Goal: Share content: Share content

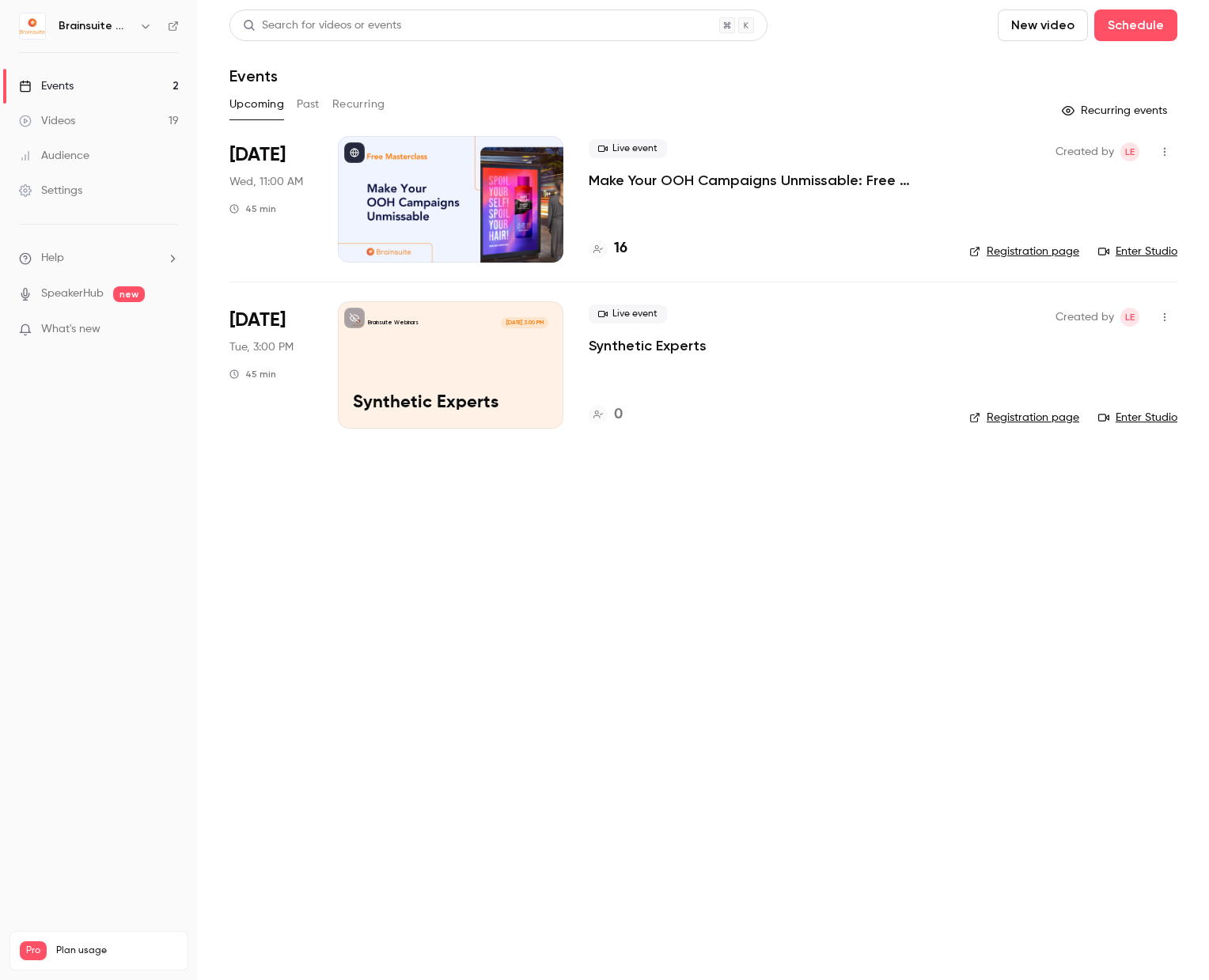
click at [306, 106] on button "Past" at bounding box center [308, 104] width 23 height 26
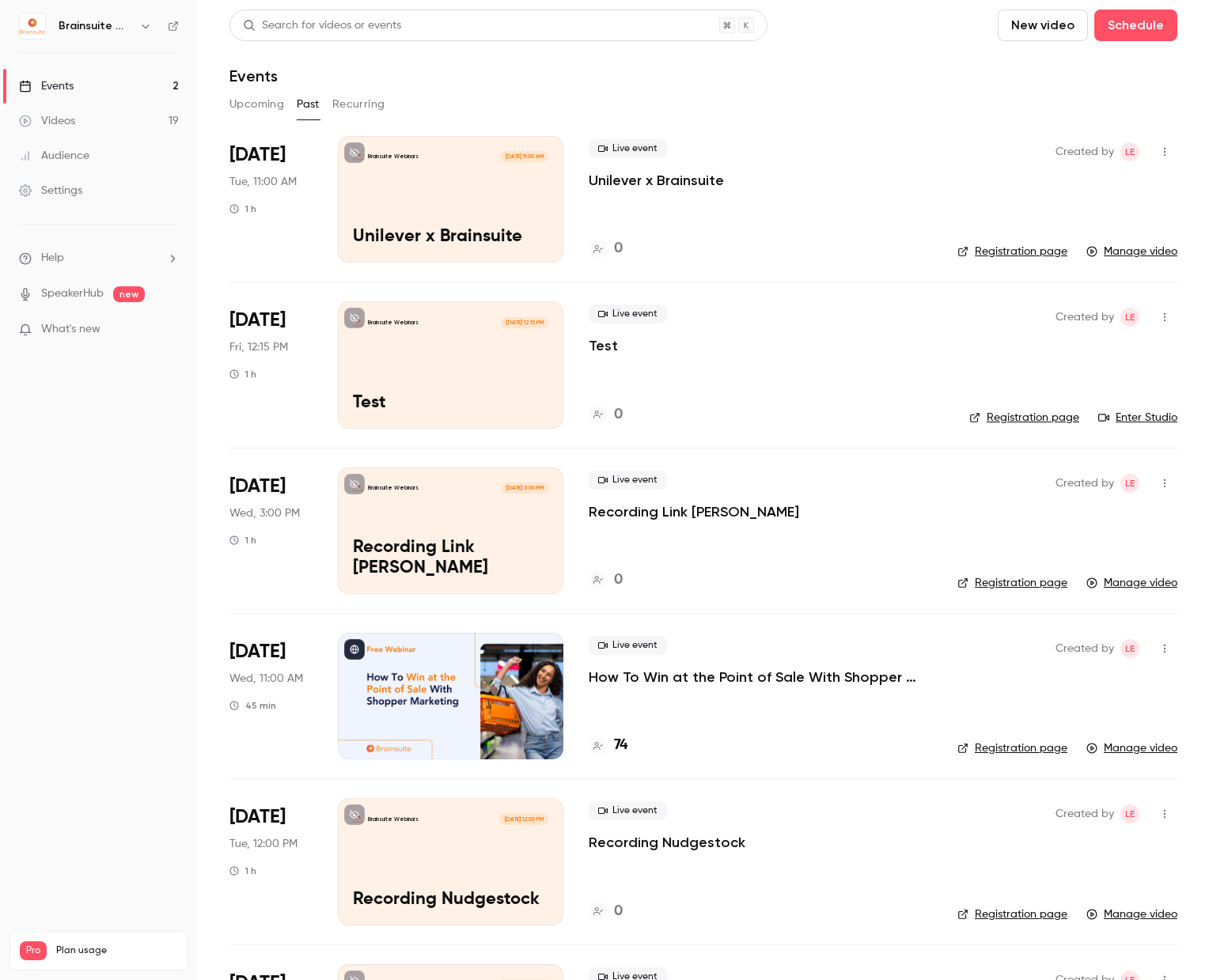
click at [102, 134] on link "Videos 19" at bounding box center [99, 121] width 198 height 35
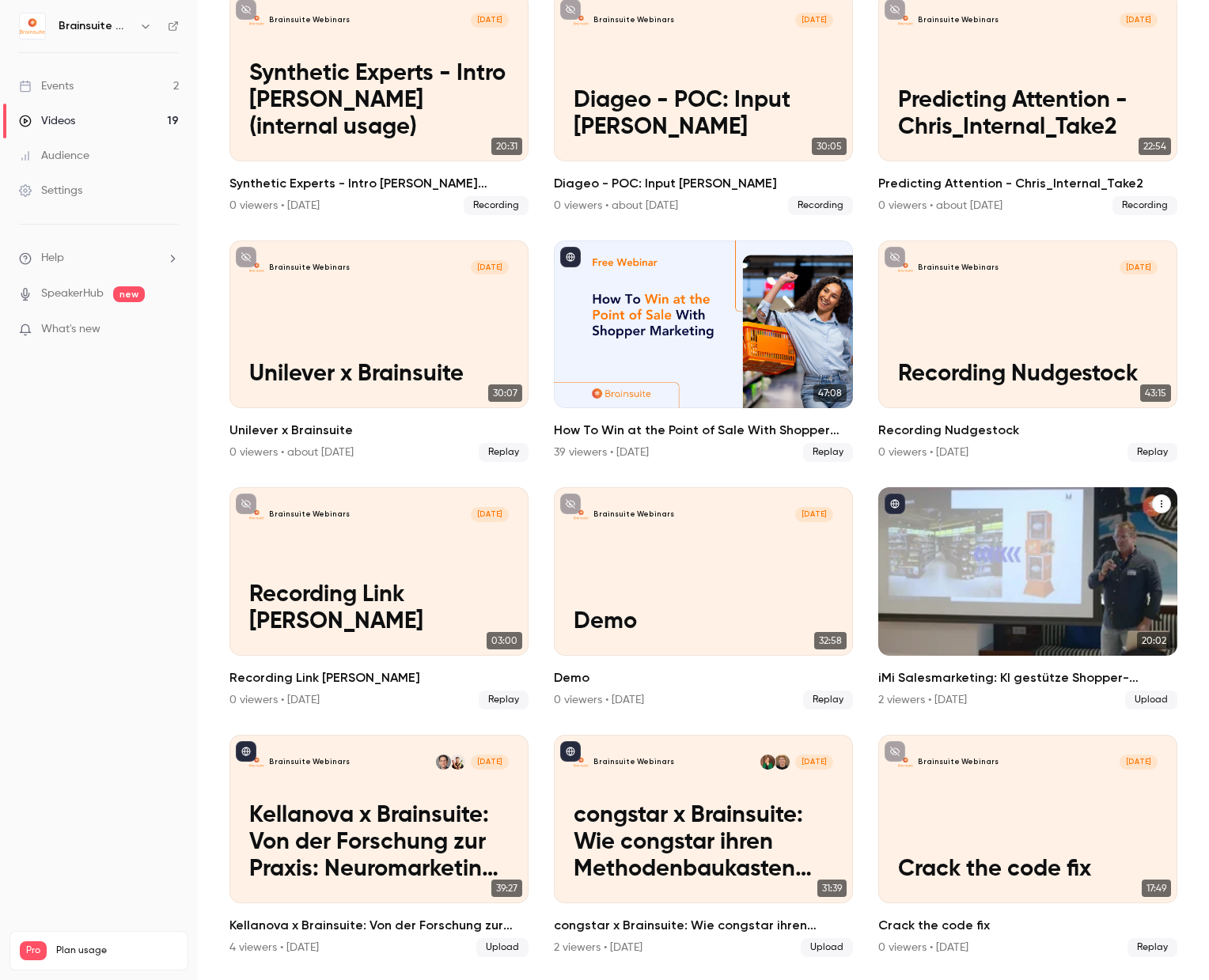
scroll to position [327, 0]
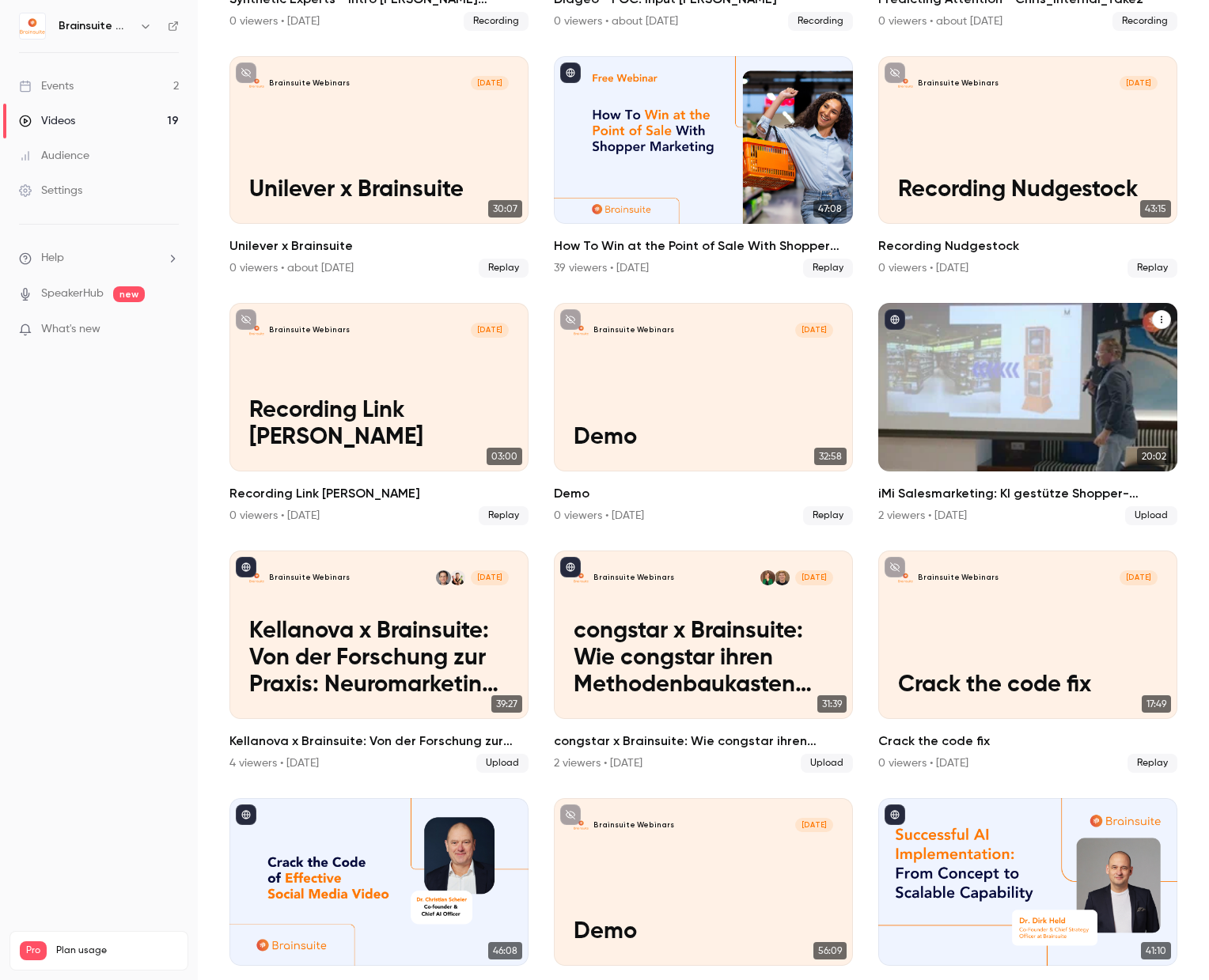
click at [1079, 392] on p "iMi Salesmarketing: KI gestütze Shopper-Marketing-Optimierung" at bounding box center [1028, 410] width 260 height 80
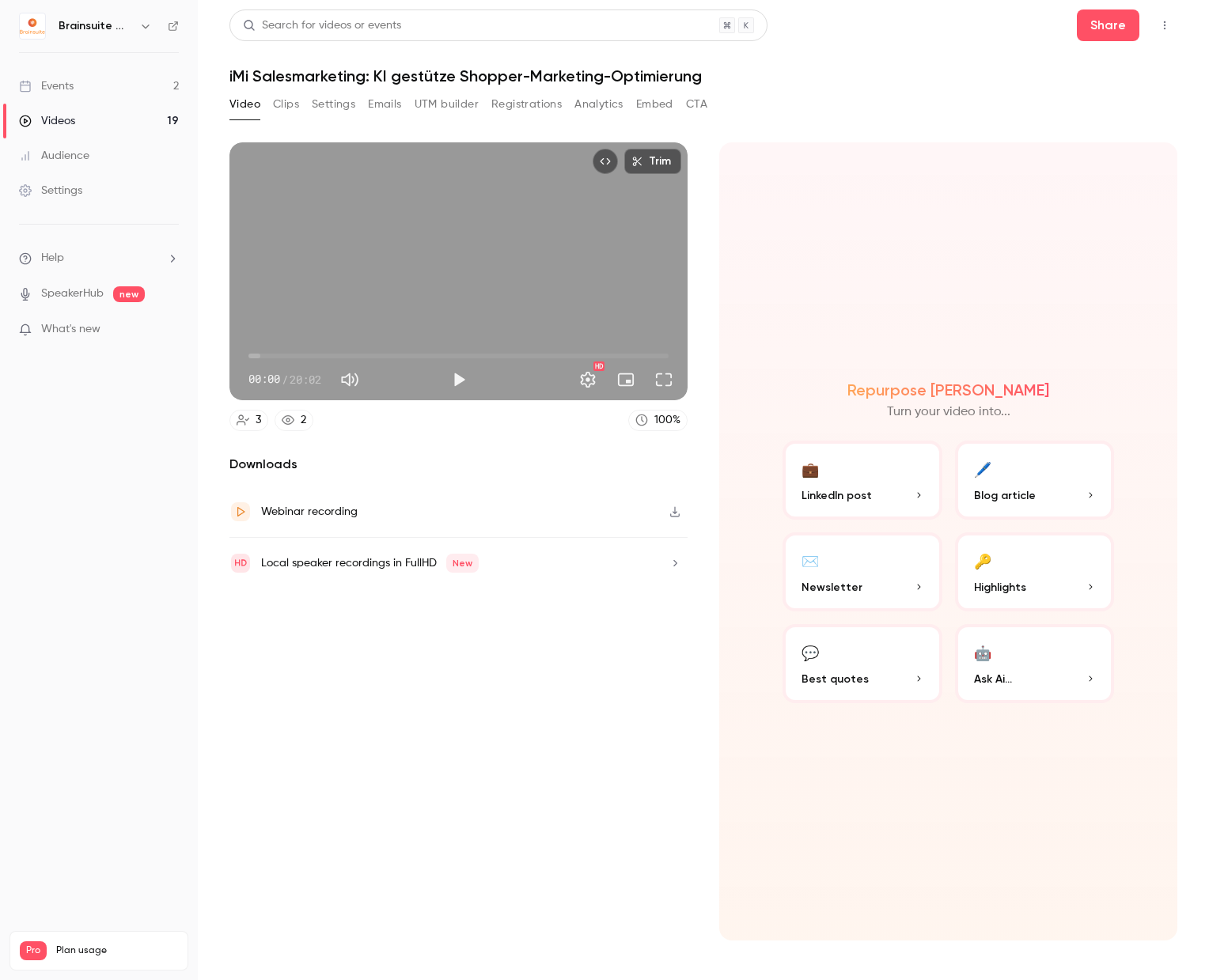
click at [644, 105] on button "Embed" at bounding box center [654, 104] width 37 height 26
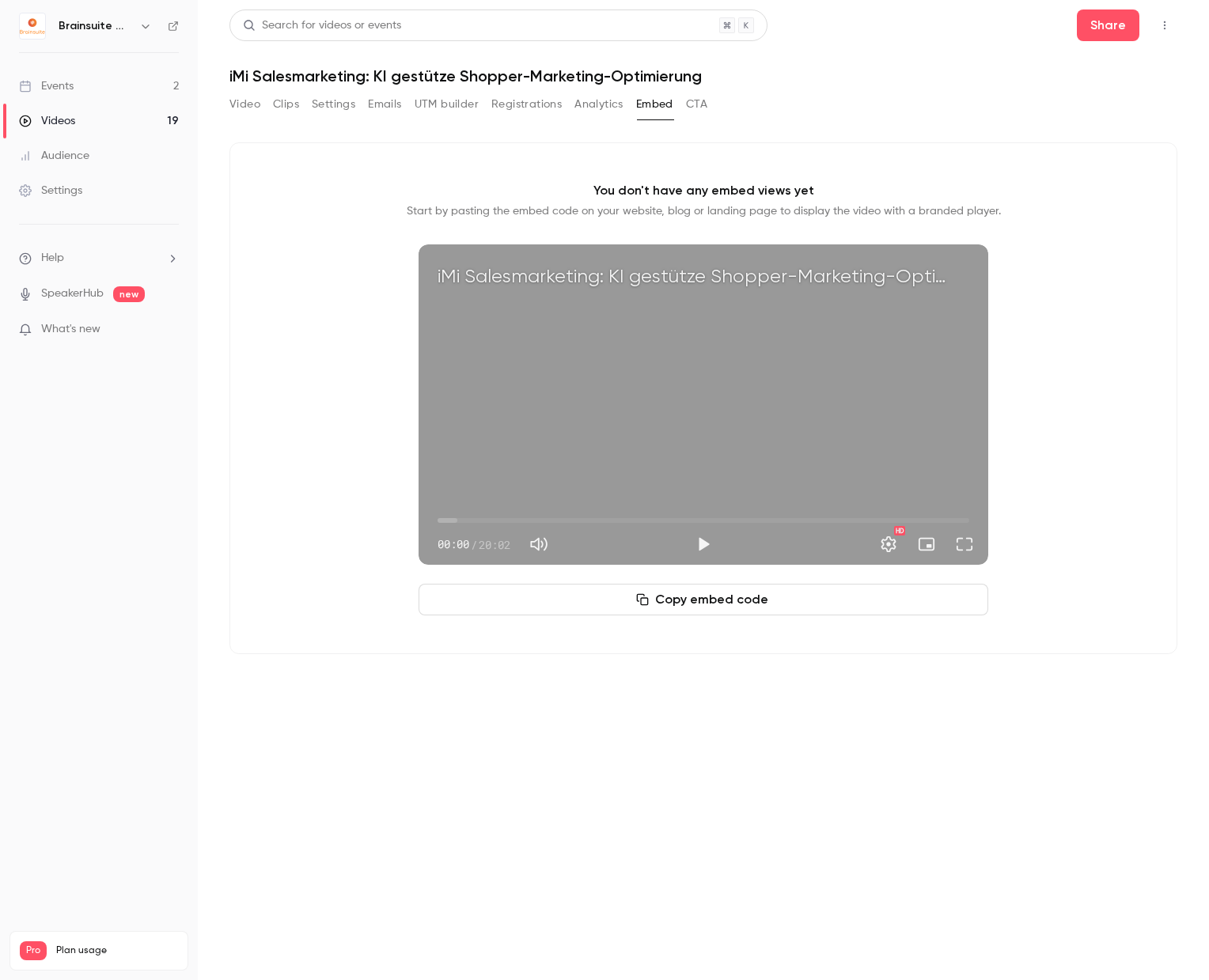
click at [344, 106] on button "Settings" at bounding box center [333, 104] width 44 height 26
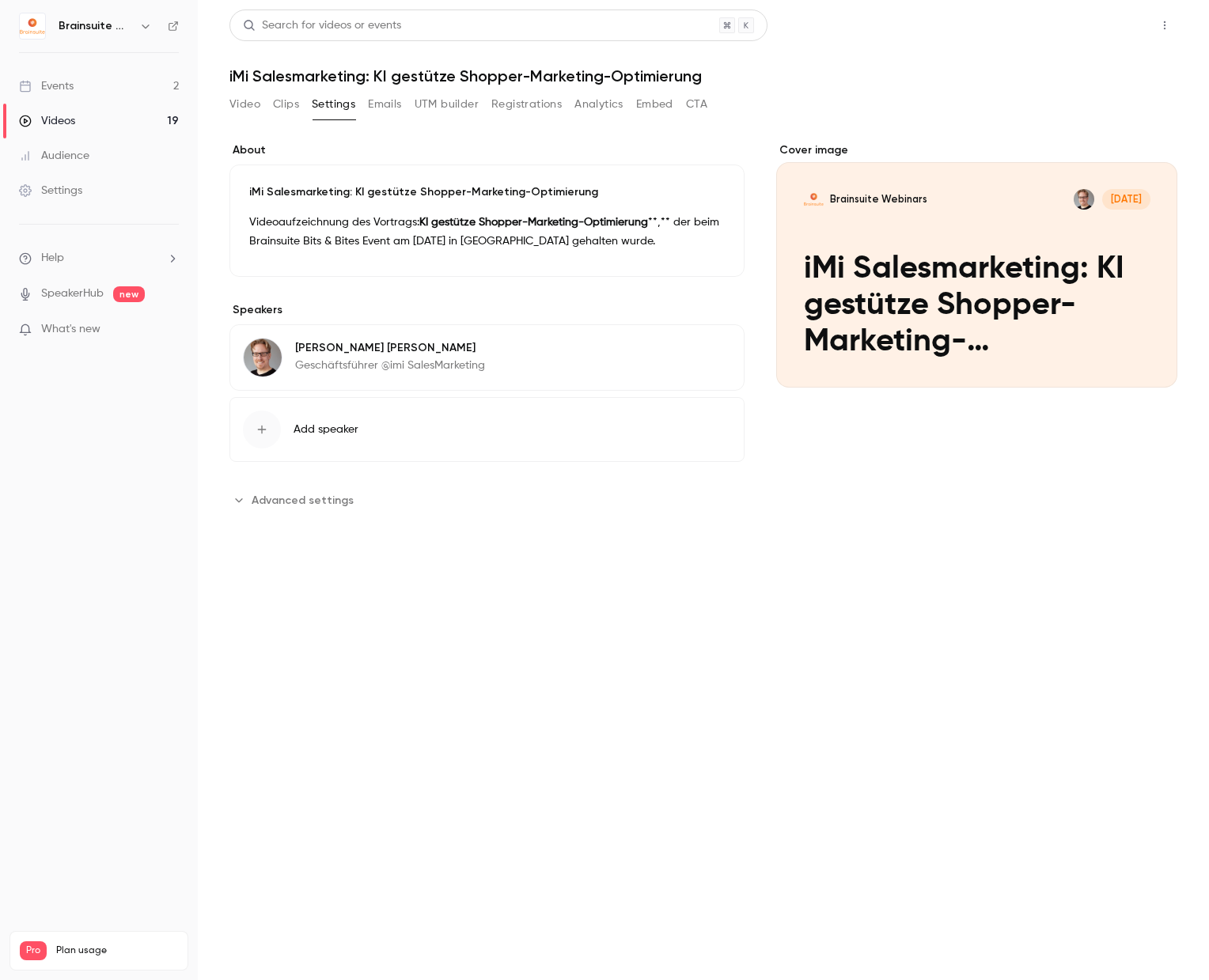
click at [1123, 26] on button "Share" at bounding box center [1108, 26] width 63 height 31
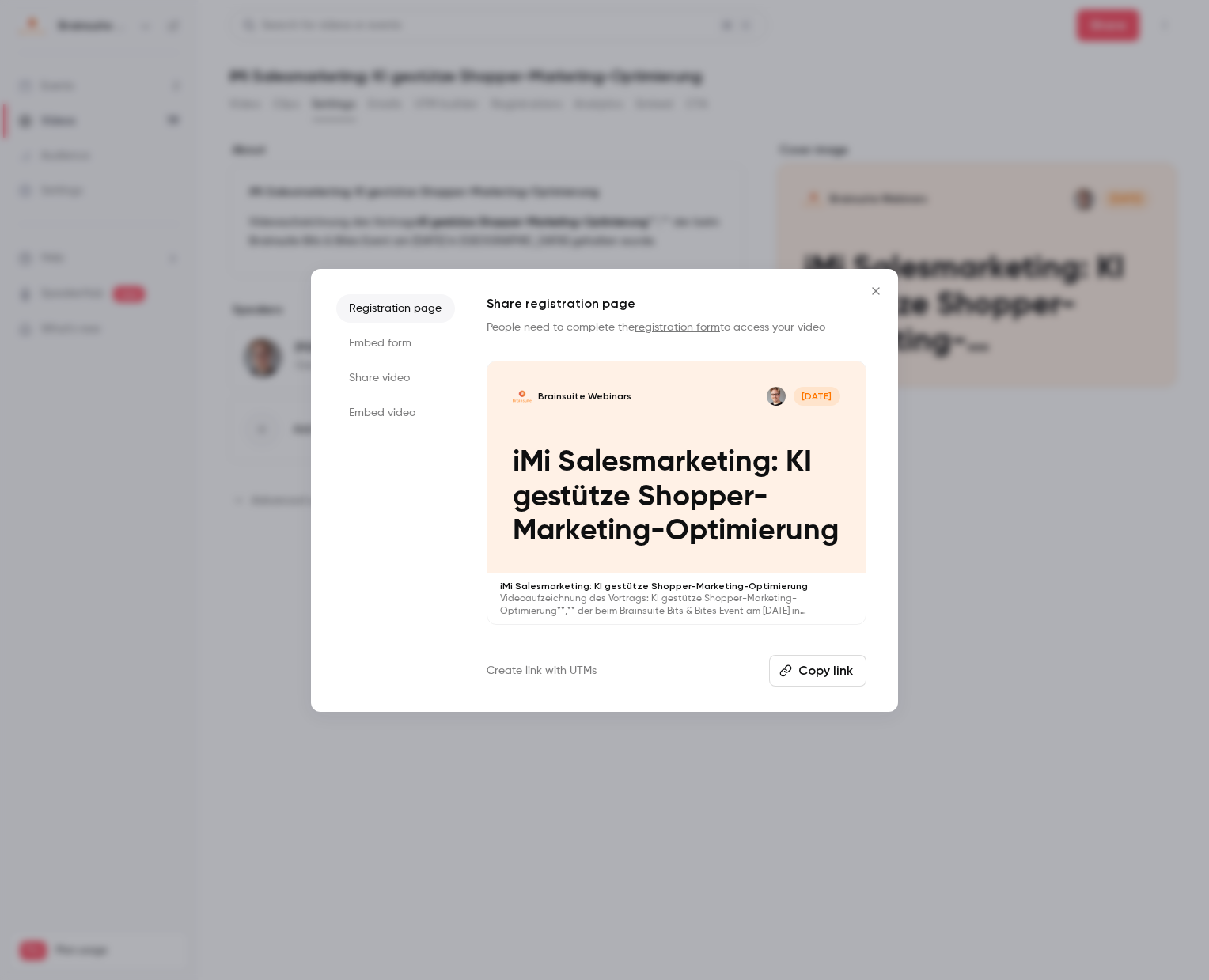
click at [404, 411] on li "Embed video" at bounding box center [396, 413] width 119 height 29
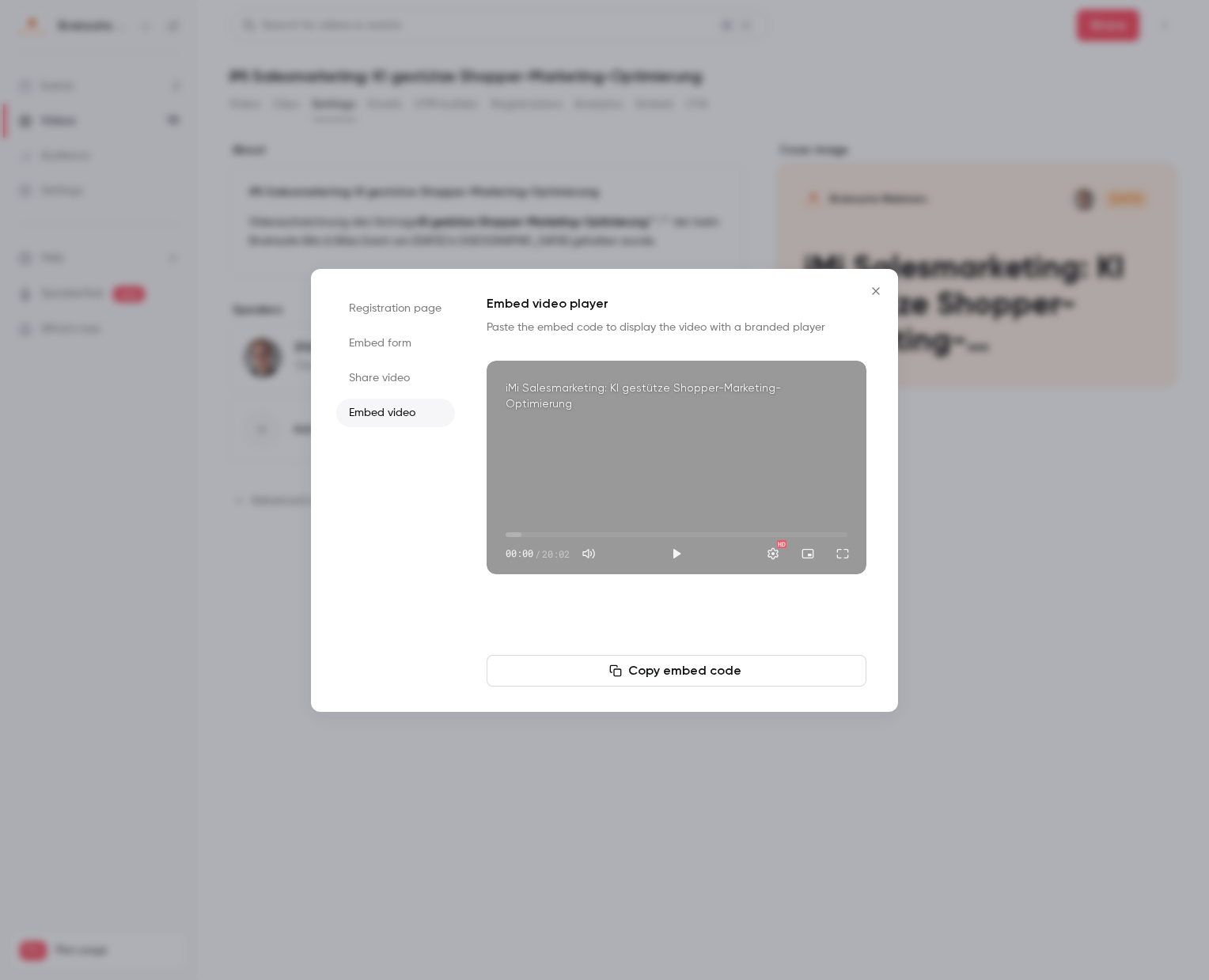
click at [687, 655] on button "Copy embed code" at bounding box center [676, 671] width 380 height 31
click at [424, 388] on li "Share video" at bounding box center [396, 378] width 119 height 29
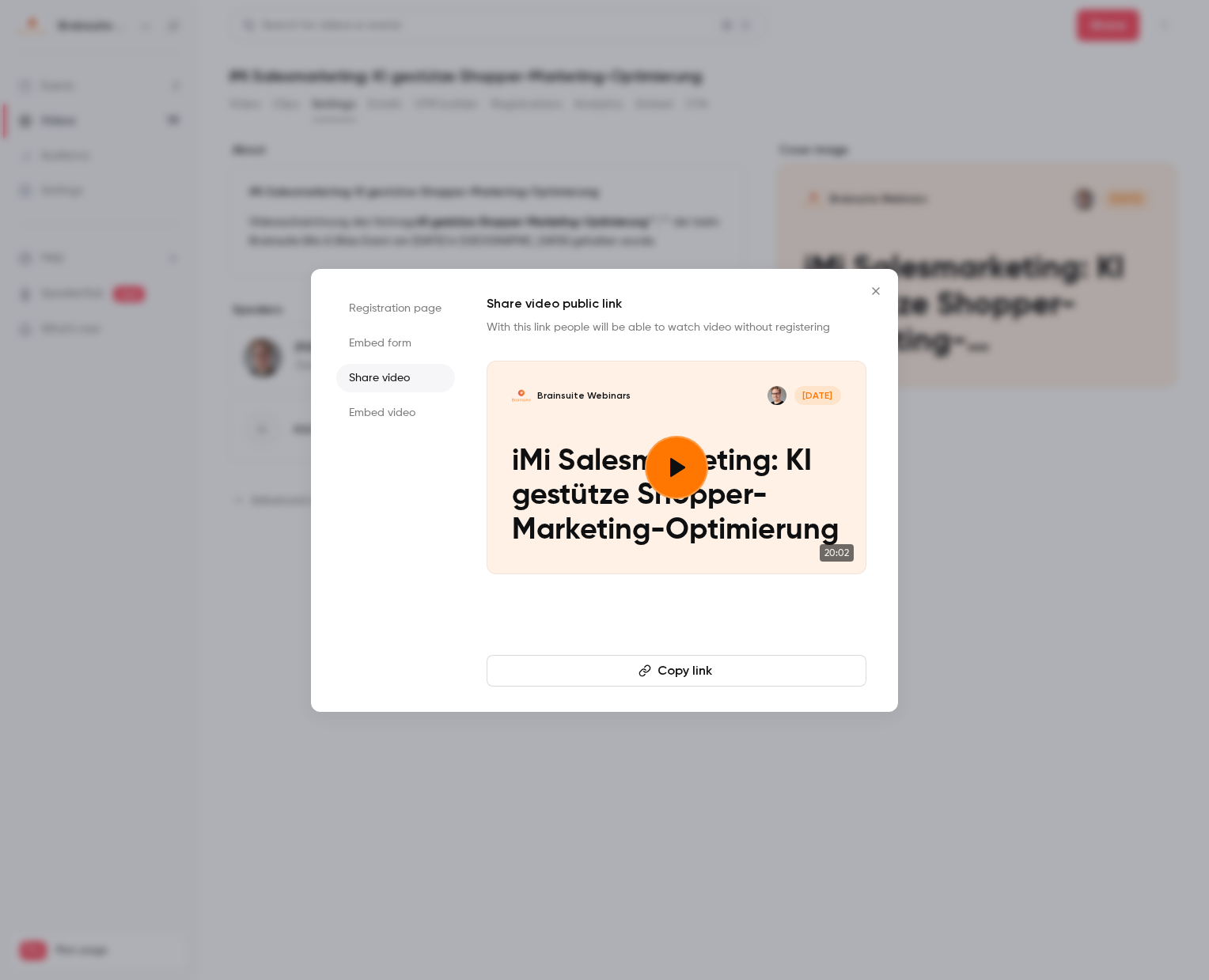
click at [403, 383] on li "Share video" at bounding box center [396, 378] width 119 height 29
click at [651, 667] on button "Copy link" at bounding box center [676, 671] width 380 height 31
click at [881, 291] on icon "Close" at bounding box center [875, 291] width 19 height 12
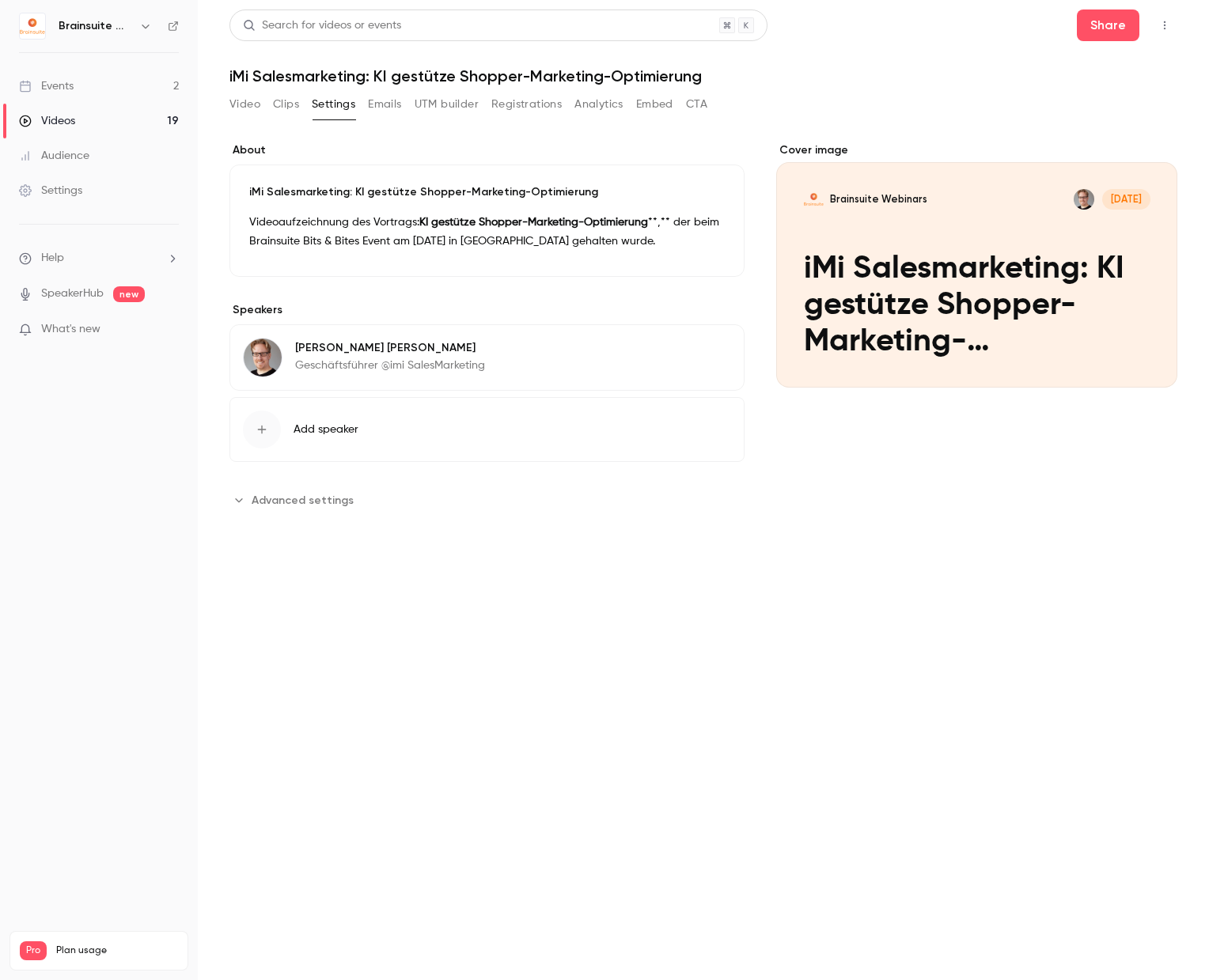
click at [339, 481] on div "**********" at bounding box center [486, 327] width 515 height 370
click at [344, 499] on span "Advanced settings" at bounding box center [302, 500] width 102 height 16
click at [1164, 22] on icon "Top Bar Actions" at bounding box center [1164, 26] width 2 height 9
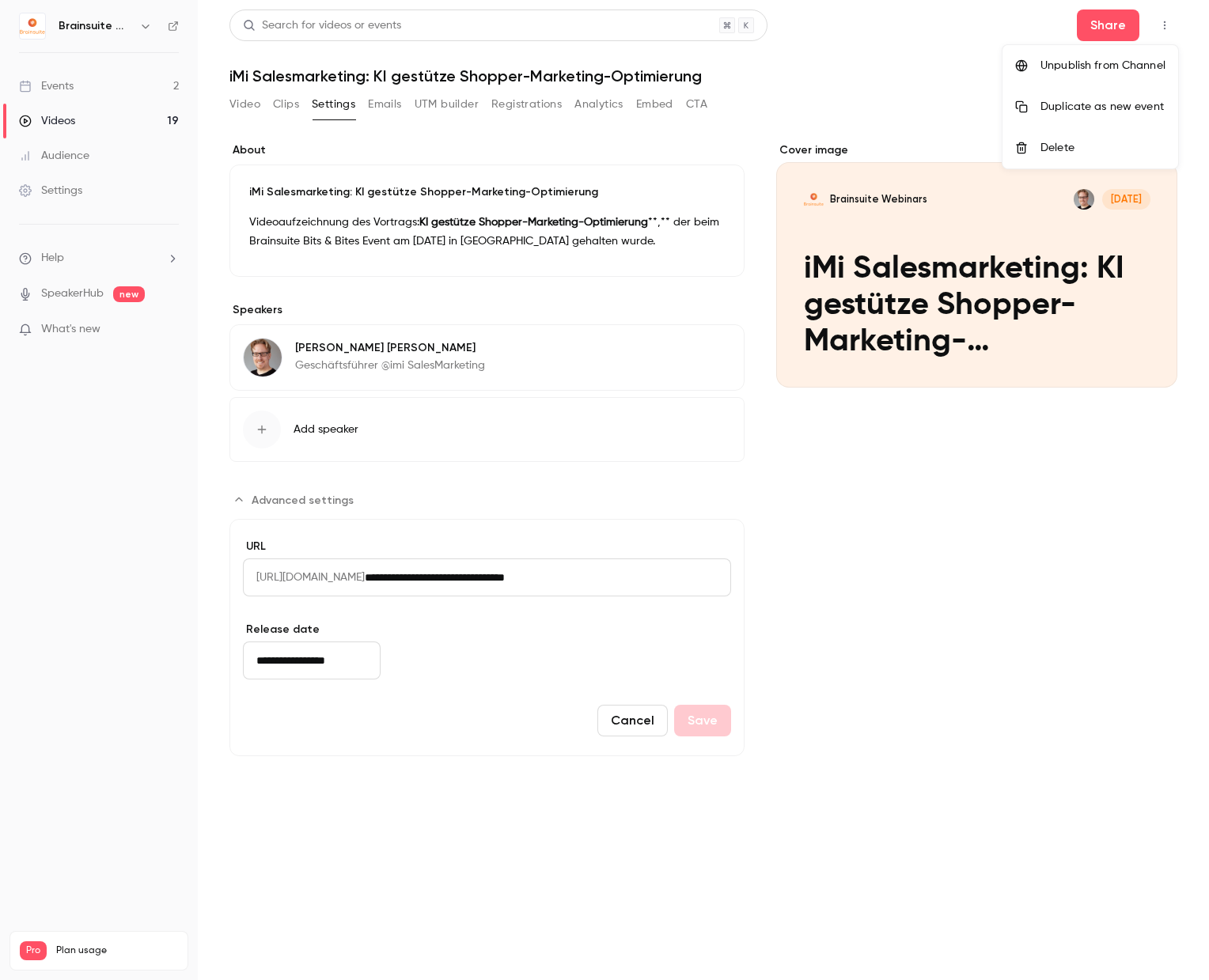
click at [1141, 22] on div at bounding box center [604, 490] width 1209 height 980
click at [1124, 24] on button "Share" at bounding box center [1108, 26] width 63 height 31
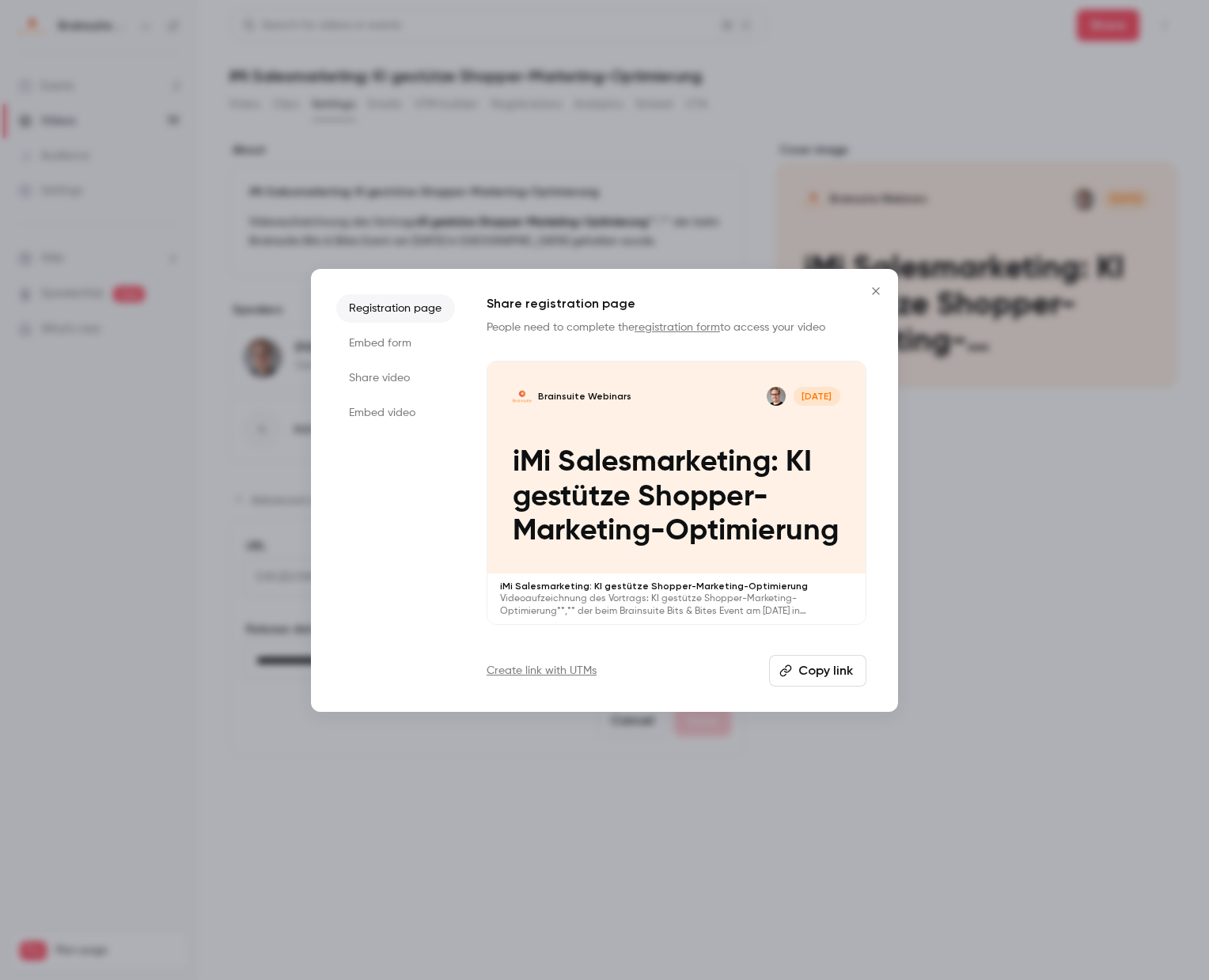
click at [806, 665] on button "Copy link" at bounding box center [818, 671] width 97 height 31
click at [884, 283] on button "Close" at bounding box center [876, 291] width 31 height 31
